Goal: Obtain resource: Obtain resource

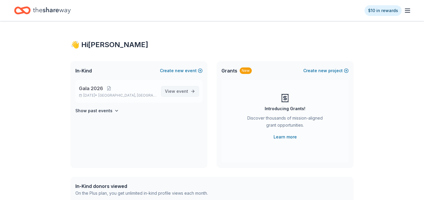
click at [182, 92] on span "event" at bounding box center [182, 91] width 12 height 5
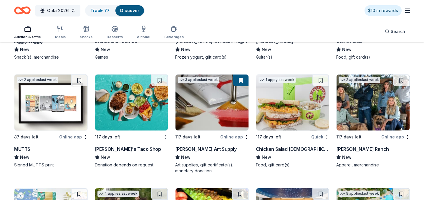
scroll to position [1496, 0]
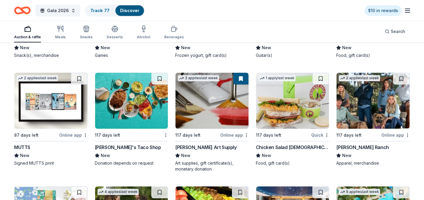
click at [288, 92] on img at bounding box center [292, 101] width 73 height 56
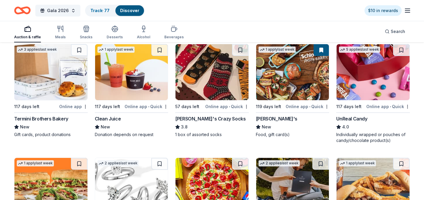
scroll to position [1754, 0]
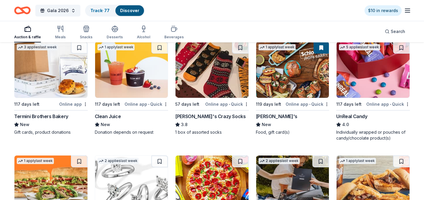
click at [278, 66] on img at bounding box center [292, 70] width 73 height 56
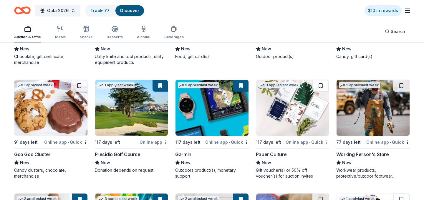
scroll to position [3405, 0]
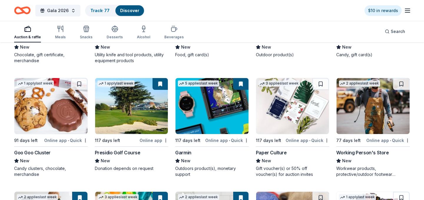
click at [214, 113] on img at bounding box center [211, 106] width 73 height 56
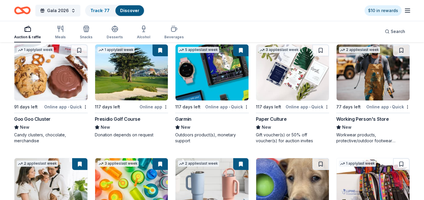
scroll to position [3439, 0]
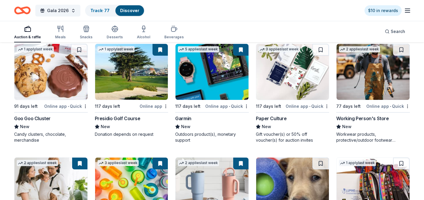
click at [67, 88] on img at bounding box center [50, 72] width 73 height 56
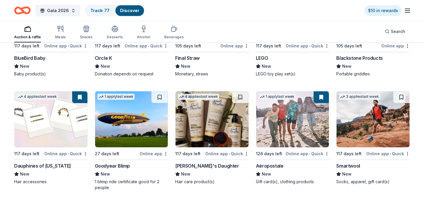
scroll to position [3730, 0]
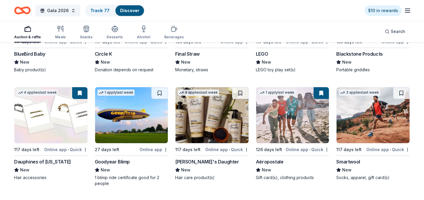
click at [137, 112] on img at bounding box center [131, 115] width 73 height 56
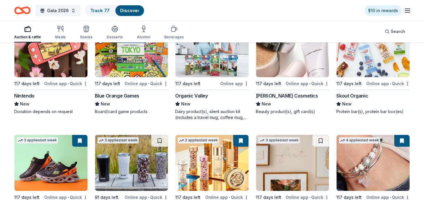
scroll to position [3907, 0]
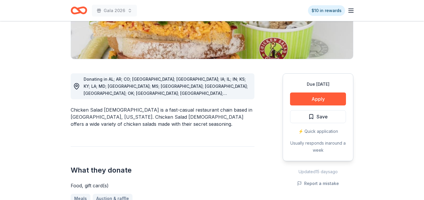
scroll to position [120, 0]
click at [321, 99] on button "Apply" at bounding box center [318, 98] width 56 height 13
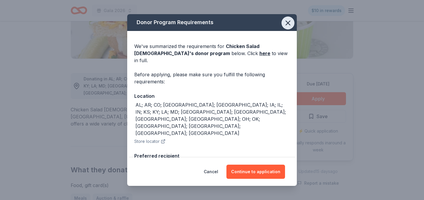
click at [285, 23] on icon "button" at bounding box center [288, 23] width 8 height 8
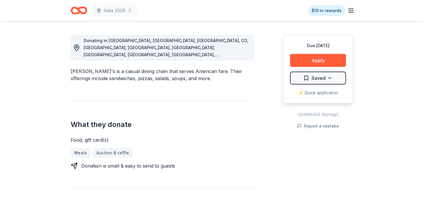
scroll to position [161, 0]
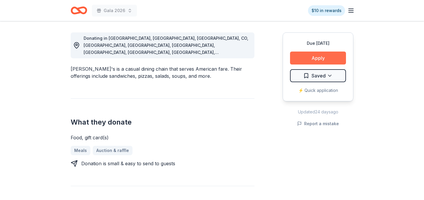
click at [317, 57] on button "Apply" at bounding box center [318, 58] width 56 height 13
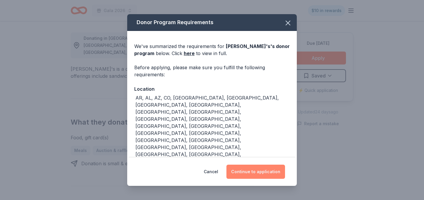
click at [253, 170] on button "Continue to application" at bounding box center [255, 172] width 59 height 14
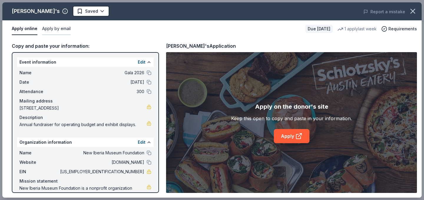
click at [59, 29] on button "Apply by email" at bounding box center [56, 29] width 29 height 12
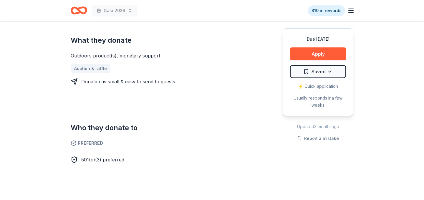
scroll to position [236, 0]
click at [319, 53] on button "Apply" at bounding box center [318, 53] width 56 height 13
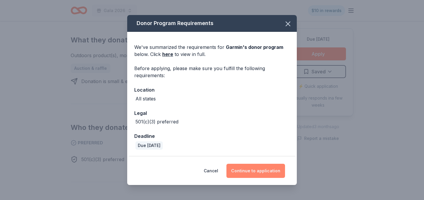
click at [260, 168] on button "Continue to application" at bounding box center [255, 171] width 59 height 14
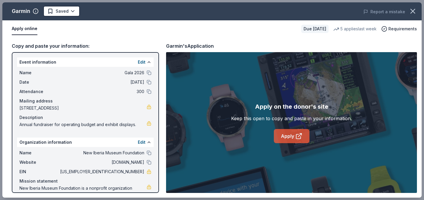
click at [289, 134] on link "Apply" at bounding box center [292, 136] width 36 height 14
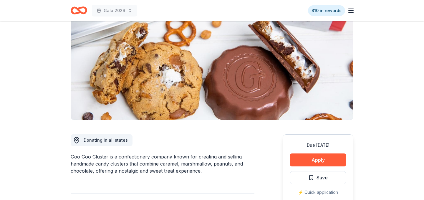
scroll to position [59, 0]
click at [321, 160] on button "Apply" at bounding box center [318, 159] width 56 height 13
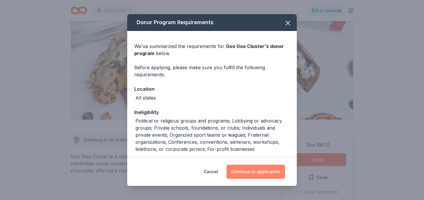
click at [265, 172] on button "Continue to application" at bounding box center [255, 172] width 59 height 14
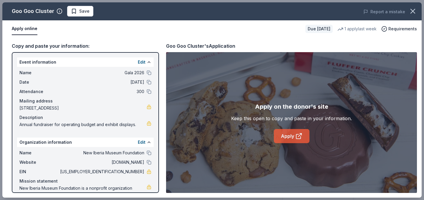
click at [288, 137] on link "Apply" at bounding box center [292, 136] width 36 height 14
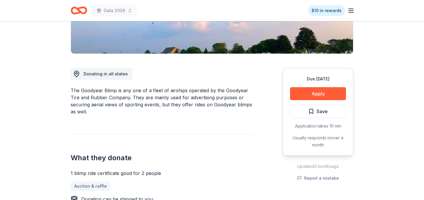
scroll to position [125, 0]
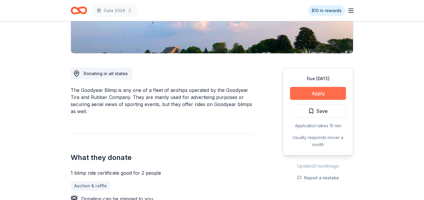
click at [319, 92] on button "Apply" at bounding box center [318, 93] width 56 height 13
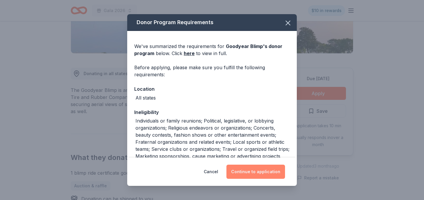
click at [262, 171] on button "Continue to application" at bounding box center [255, 172] width 59 height 14
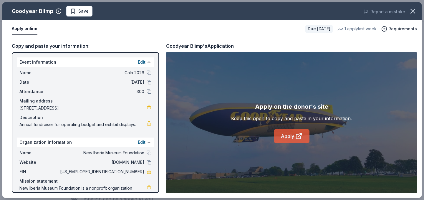
click at [289, 134] on link "Apply" at bounding box center [292, 136] width 36 height 14
